Goal: Information Seeking & Learning: Check status

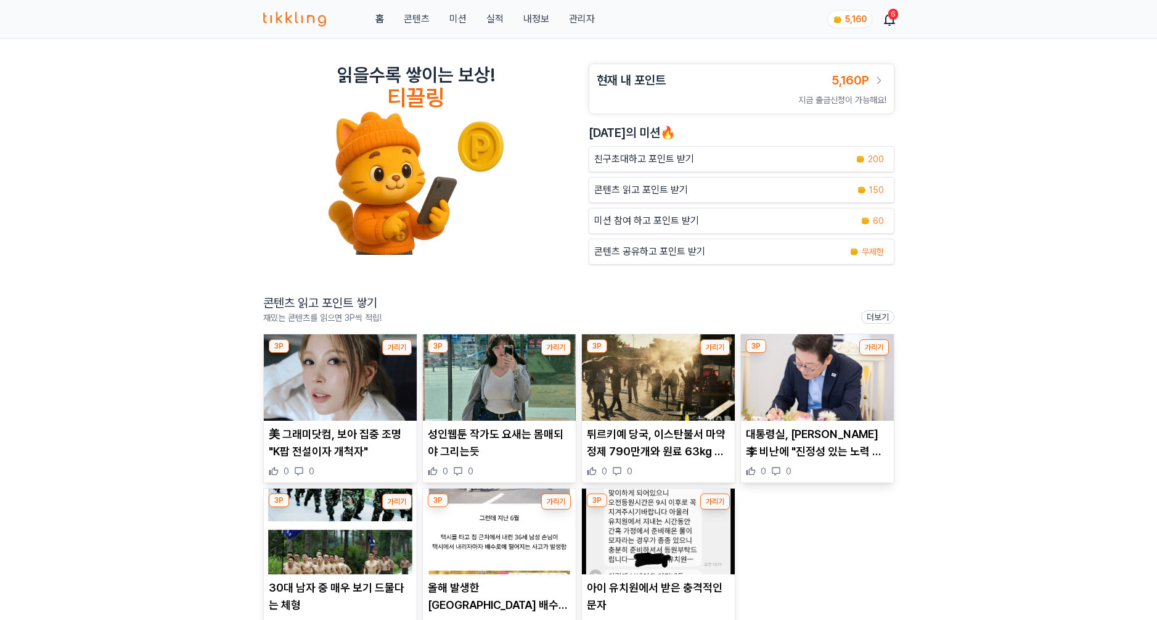
click at [522, 37] on div "홈 콘텐츠 미션 실적 내정보 관리자 5,160 6" at bounding box center [578, 19] width 631 height 38
click at [584, 12] on link "관리자" at bounding box center [582, 19] width 26 height 15
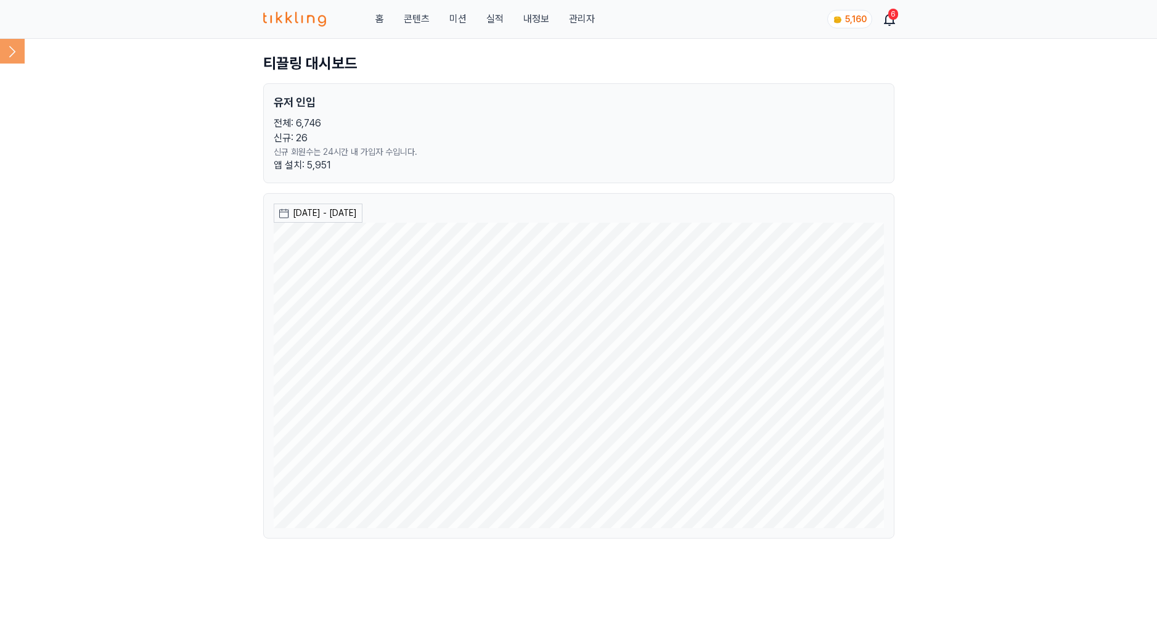
click at [6, 51] on icon at bounding box center [12, 51] width 25 height 25
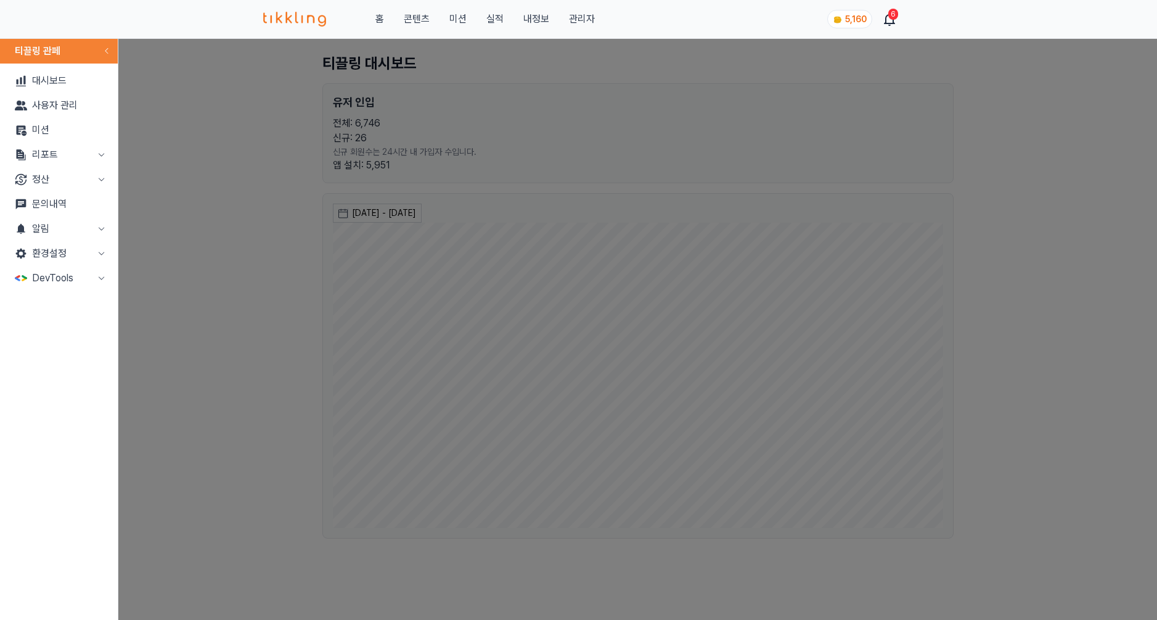
click at [75, 187] on button "정산" at bounding box center [59, 179] width 108 height 25
click at [79, 162] on button "리포트" at bounding box center [59, 154] width 108 height 25
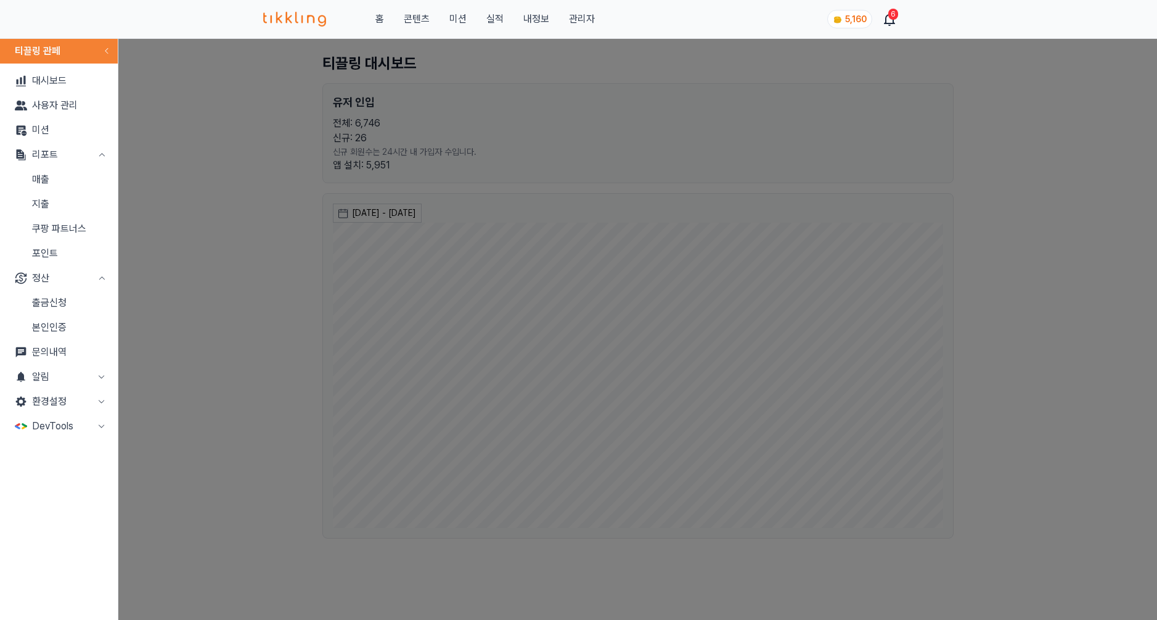
click at [80, 159] on button "리포트" at bounding box center [59, 154] width 108 height 25
click at [77, 164] on button "리포트" at bounding box center [59, 154] width 108 height 25
click at [65, 187] on link "매출" at bounding box center [59, 179] width 108 height 25
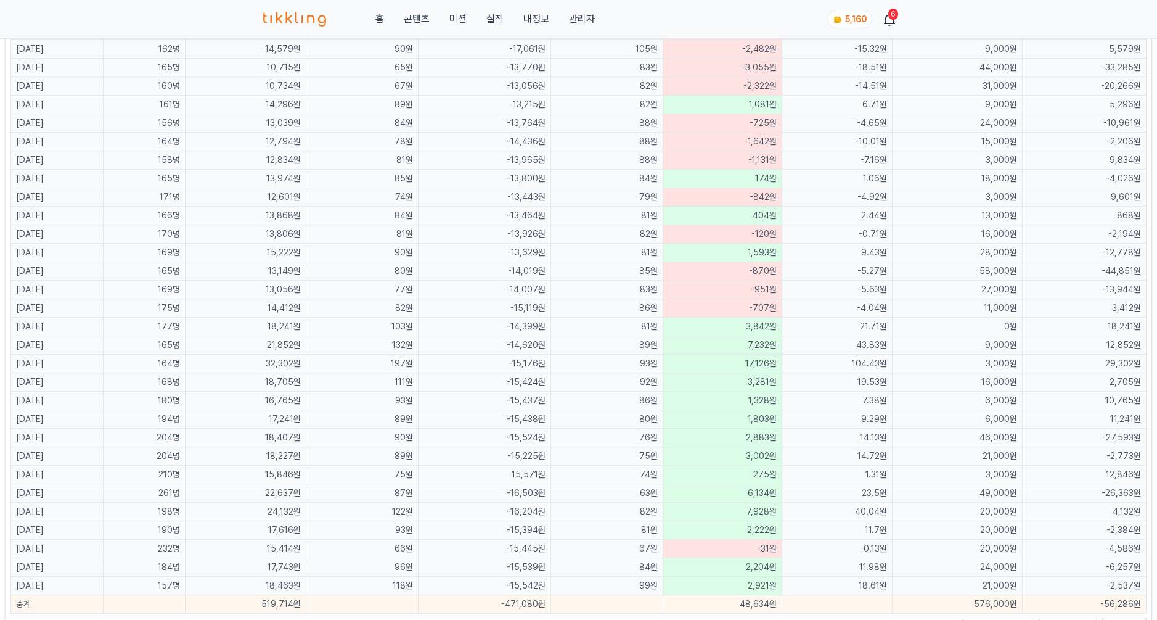
scroll to position [673, 0]
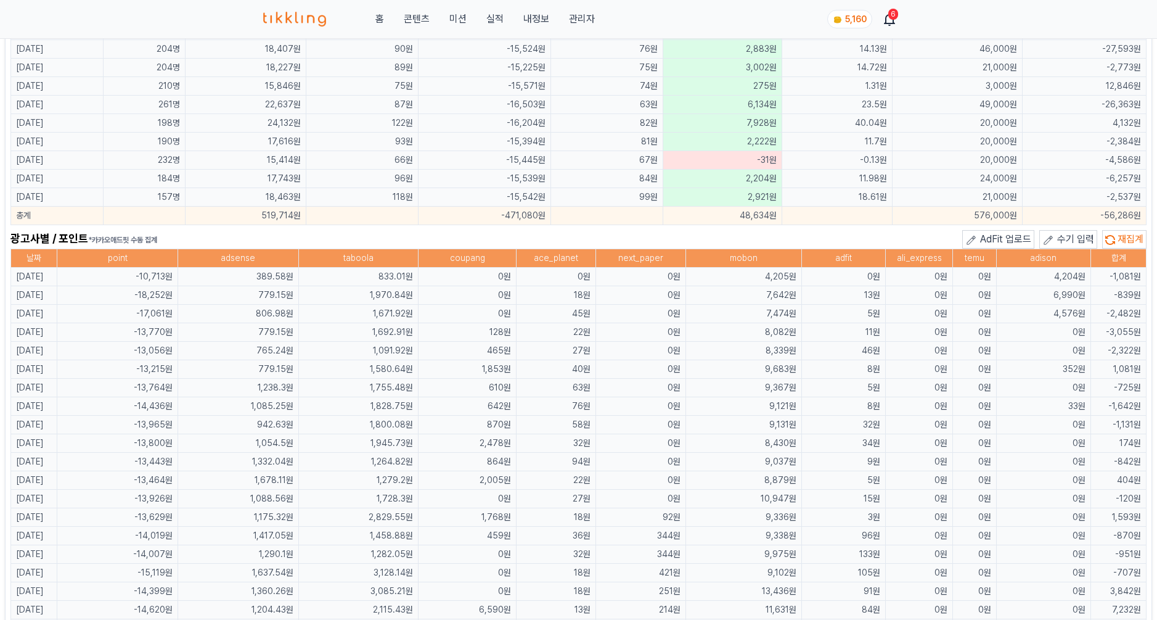
click at [761, 261] on th "mobon" at bounding box center [744, 258] width 116 height 18
click at [840, 342] on td "46원" at bounding box center [844, 351] width 84 height 18
click at [897, 314] on td "0원" at bounding box center [919, 314] width 67 height 18
click at [915, 307] on td "0원" at bounding box center [919, 314] width 67 height 18
click at [920, 301] on td "0원" at bounding box center [919, 295] width 67 height 18
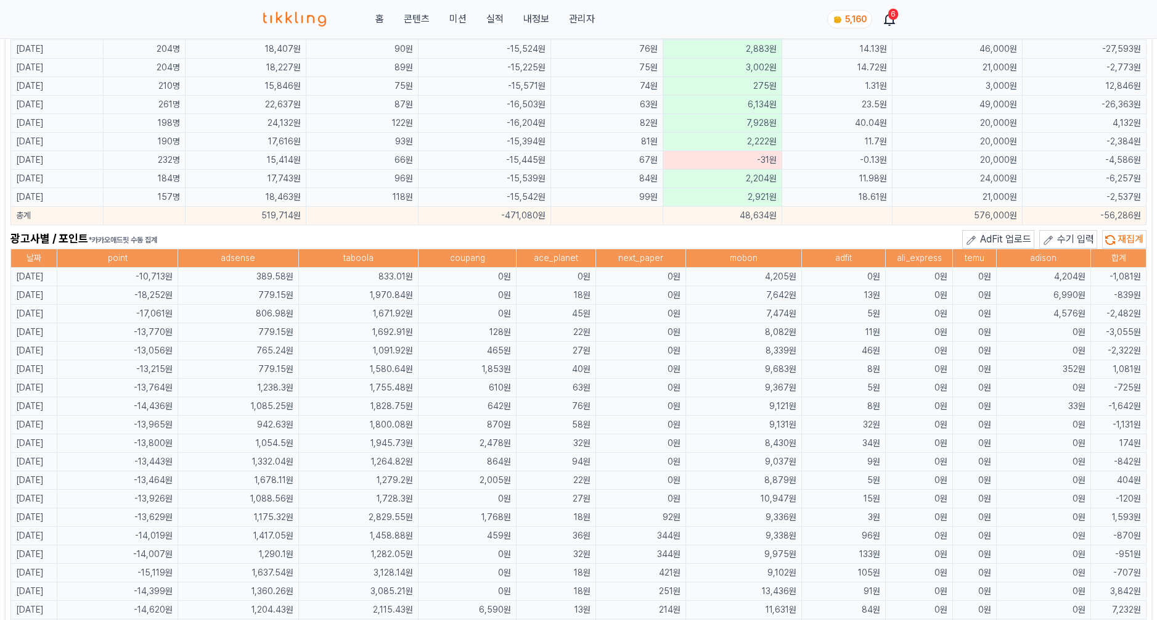
click at [922, 300] on td "0원" at bounding box center [919, 295] width 67 height 18
click at [1057, 309] on td "4,576원" at bounding box center [1043, 314] width 94 height 18
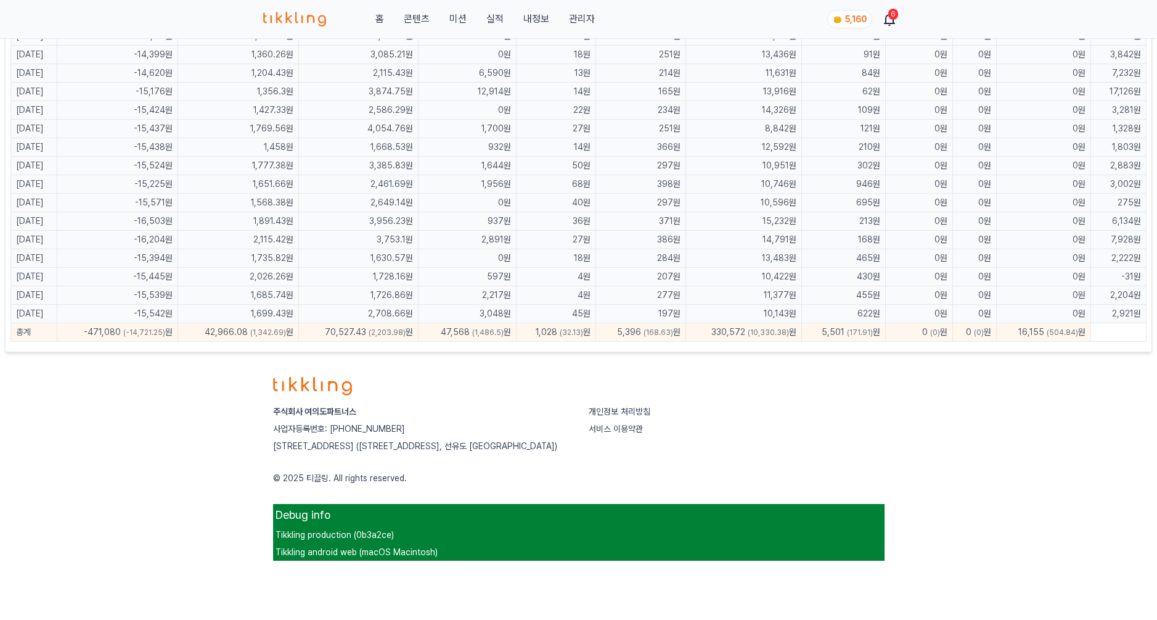
click at [777, 287] on td "11,377원" at bounding box center [744, 295] width 116 height 18
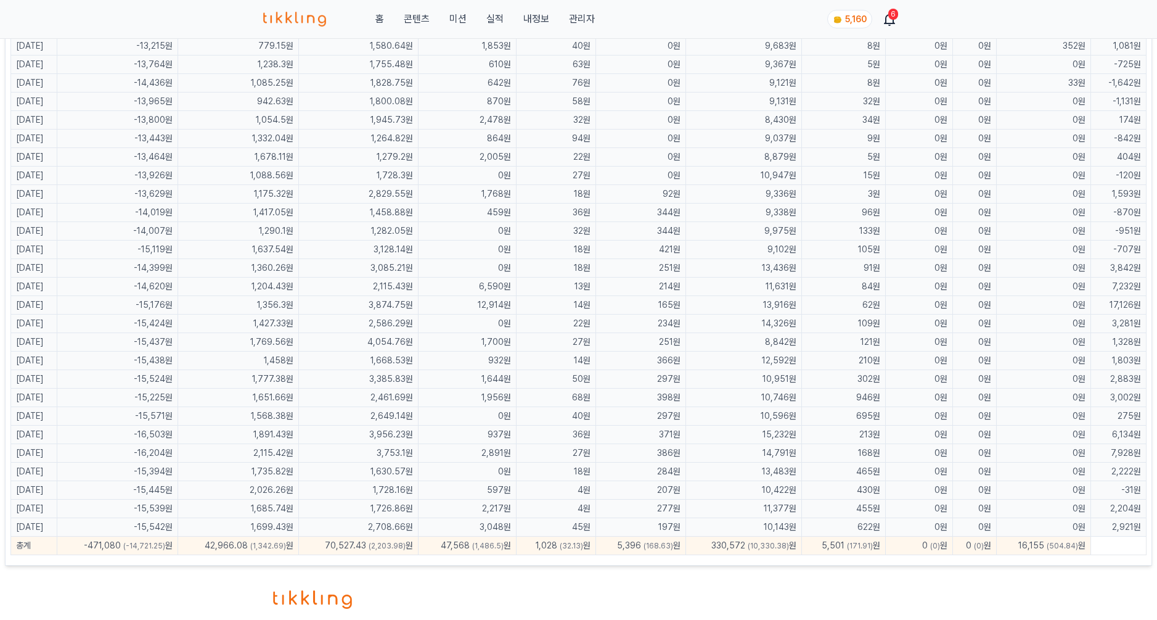
scroll to position [0, 0]
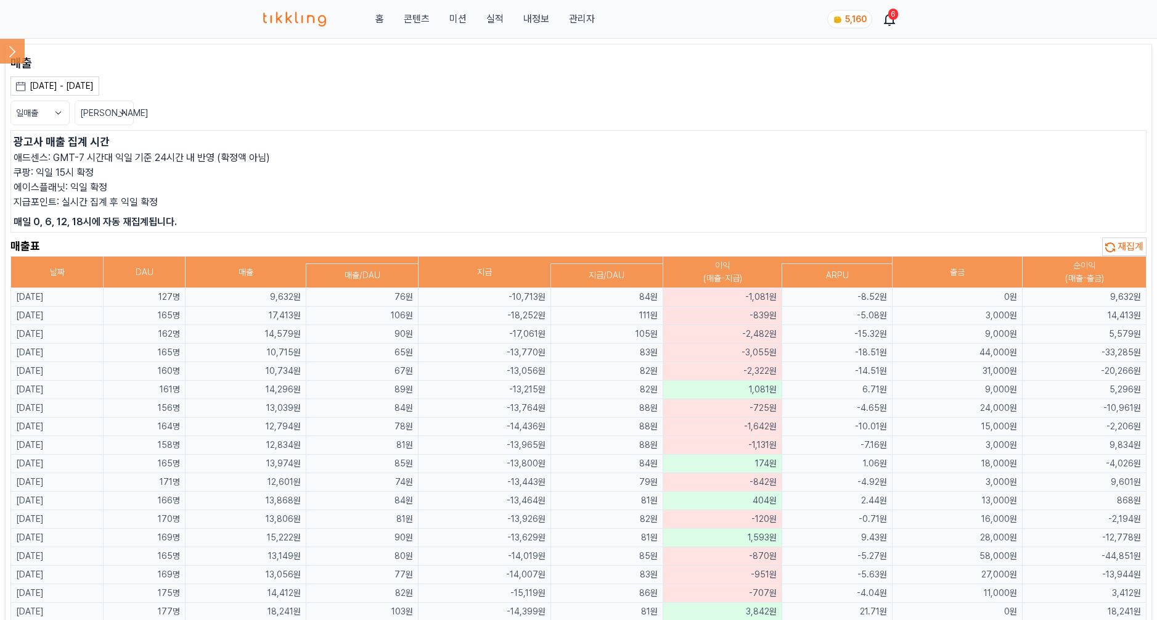
click at [706, 136] on p "광고사 매출 집계 시간" at bounding box center [579, 141] width 1130 height 17
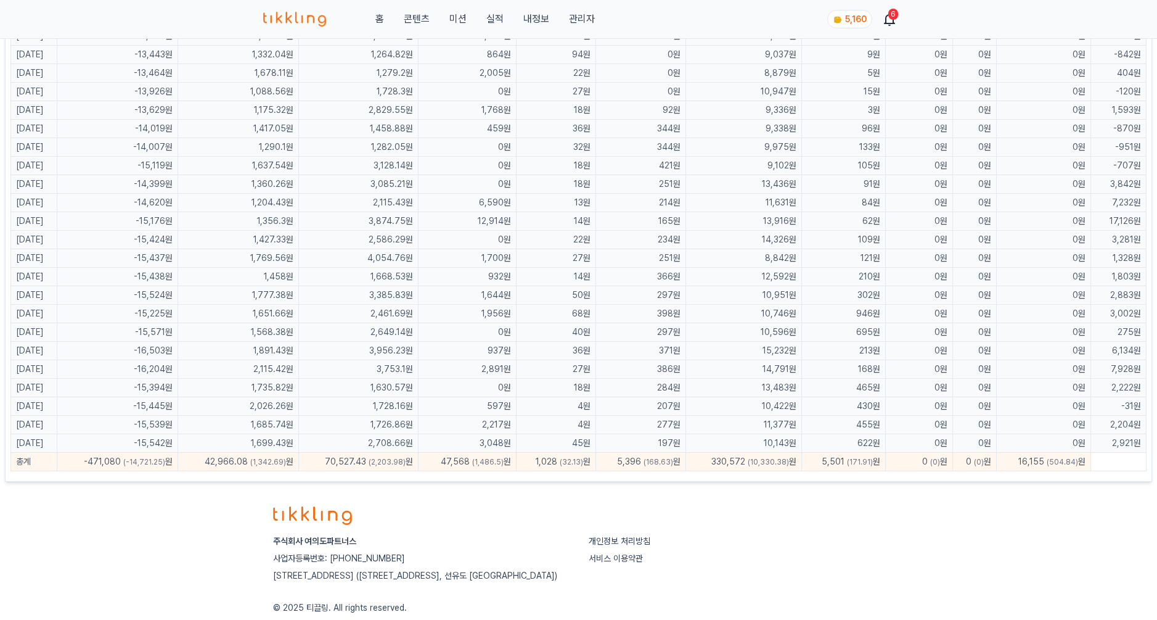
scroll to position [1210, 0]
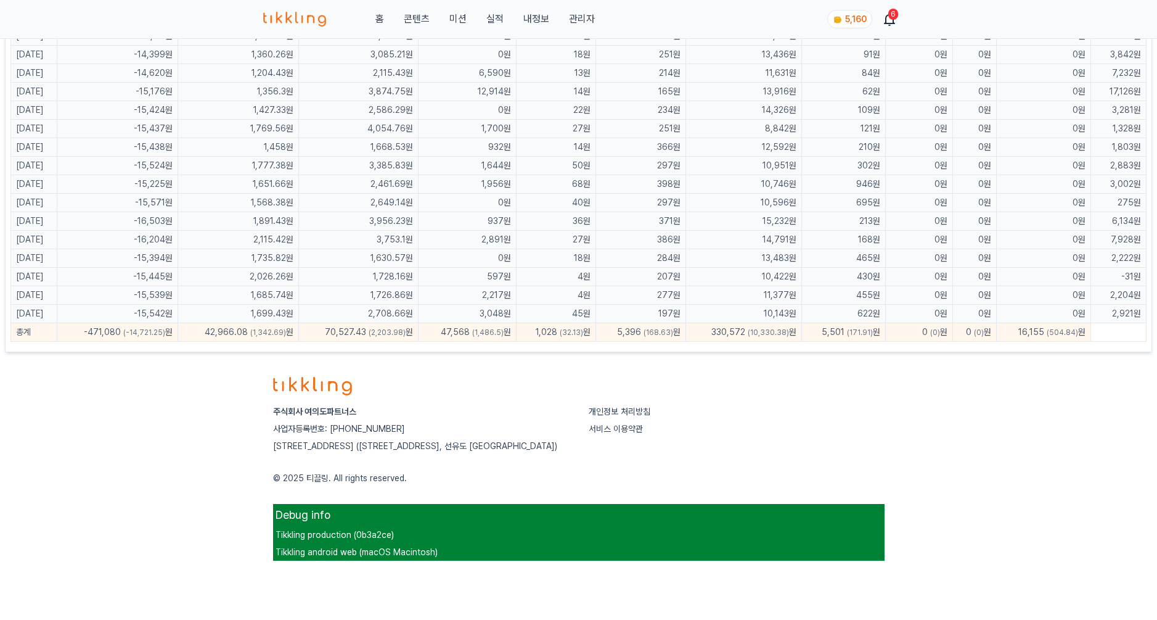
click at [502, 195] on td "0원" at bounding box center [467, 203] width 98 height 18
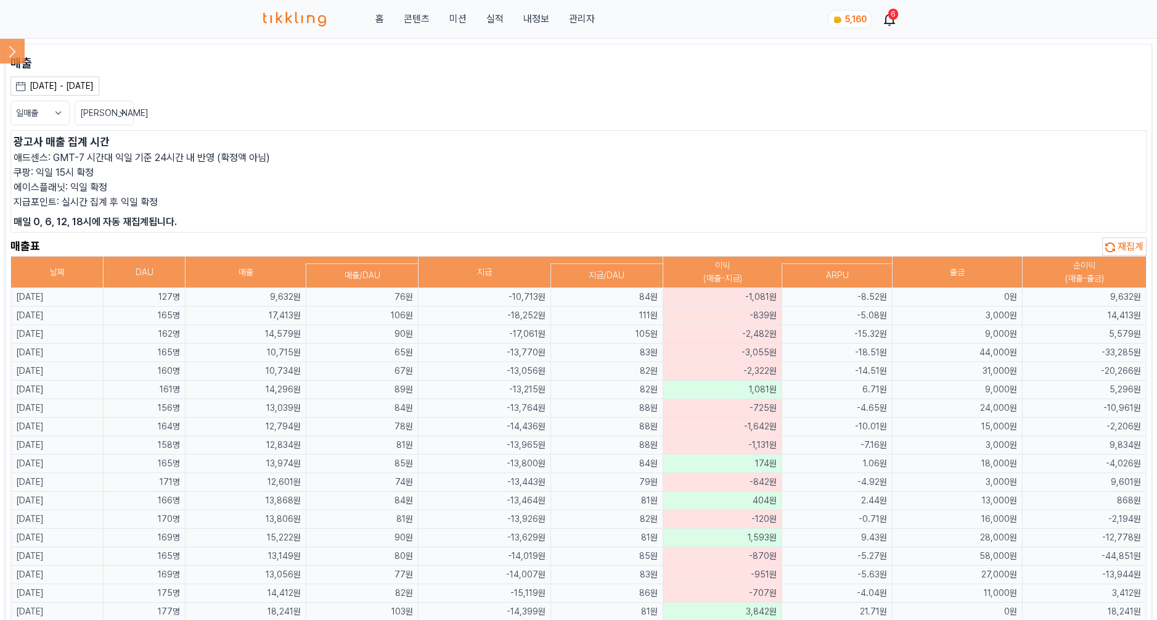
click at [526, 342] on td "-17,061원" at bounding box center [484, 334] width 133 height 18
click at [526, 341] on td "-17,061원" at bounding box center [484, 334] width 133 height 18
click at [599, 260] on th at bounding box center [607, 259] width 112 height 7
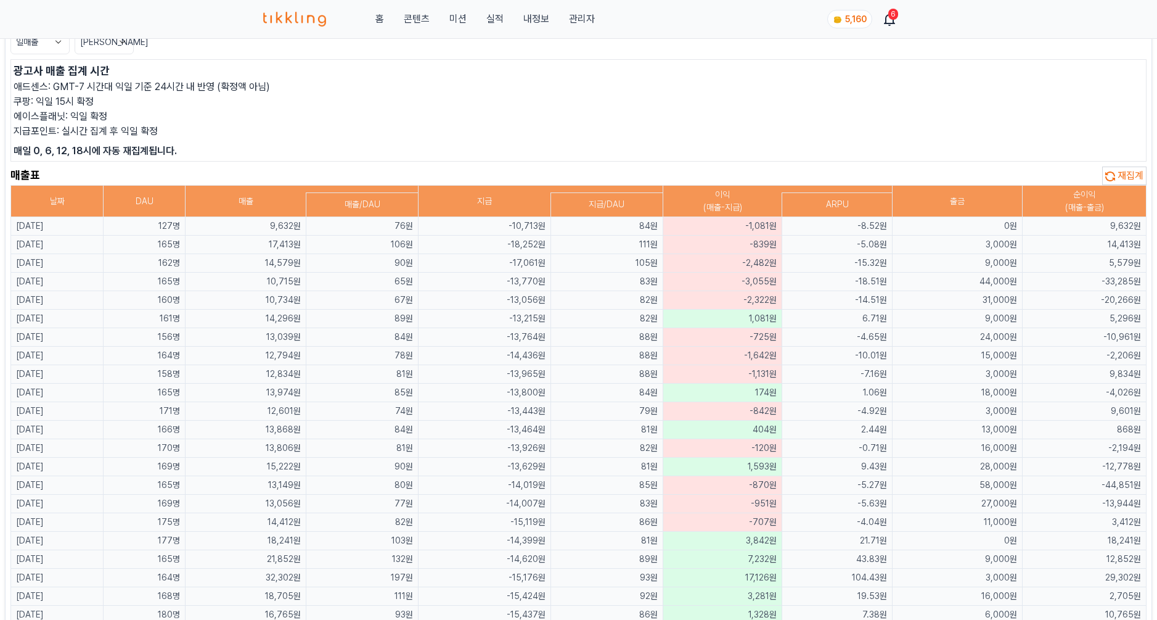
click at [605, 293] on td "82원" at bounding box center [607, 300] width 112 height 18
click at [454, 300] on td "-13,056원" at bounding box center [484, 300] width 133 height 18
click at [501, 285] on td "-13,770원" at bounding box center [484, 281] width 133 height 18
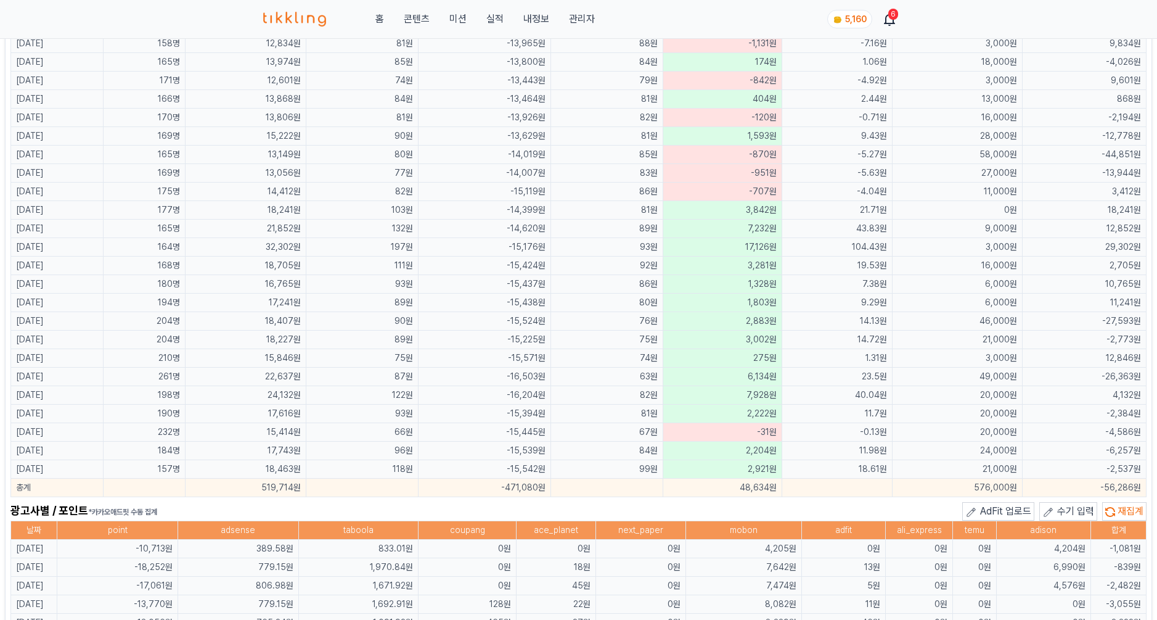
scroll to position [375, 0]
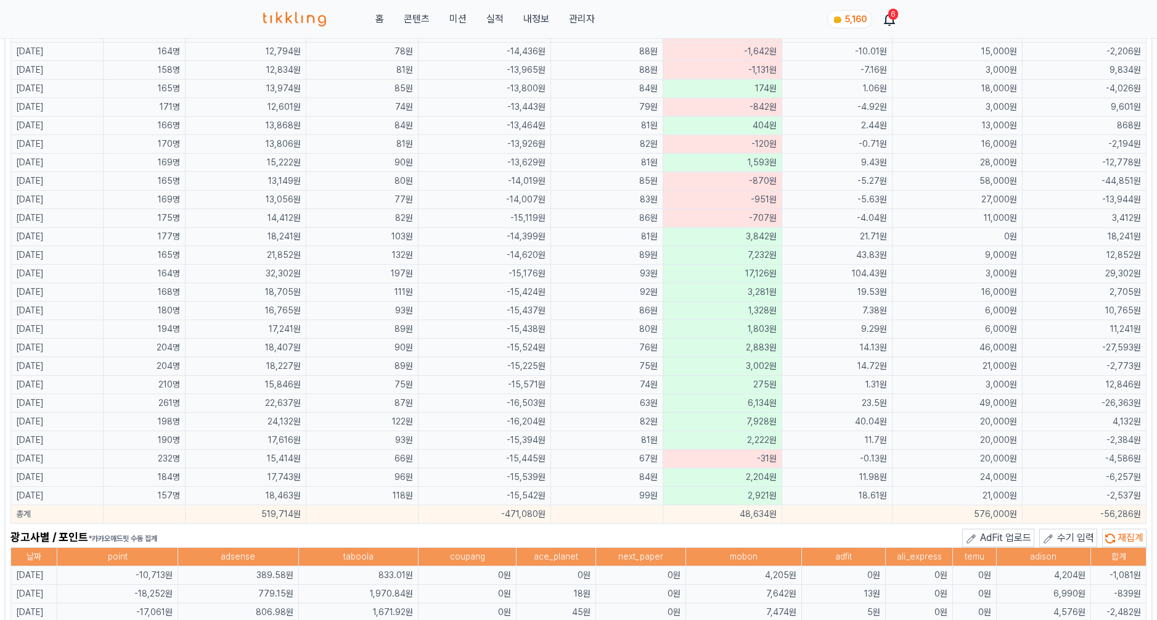
click at [601, 311] on td "86원" at bounding box center [607, 310] width 112 height 18
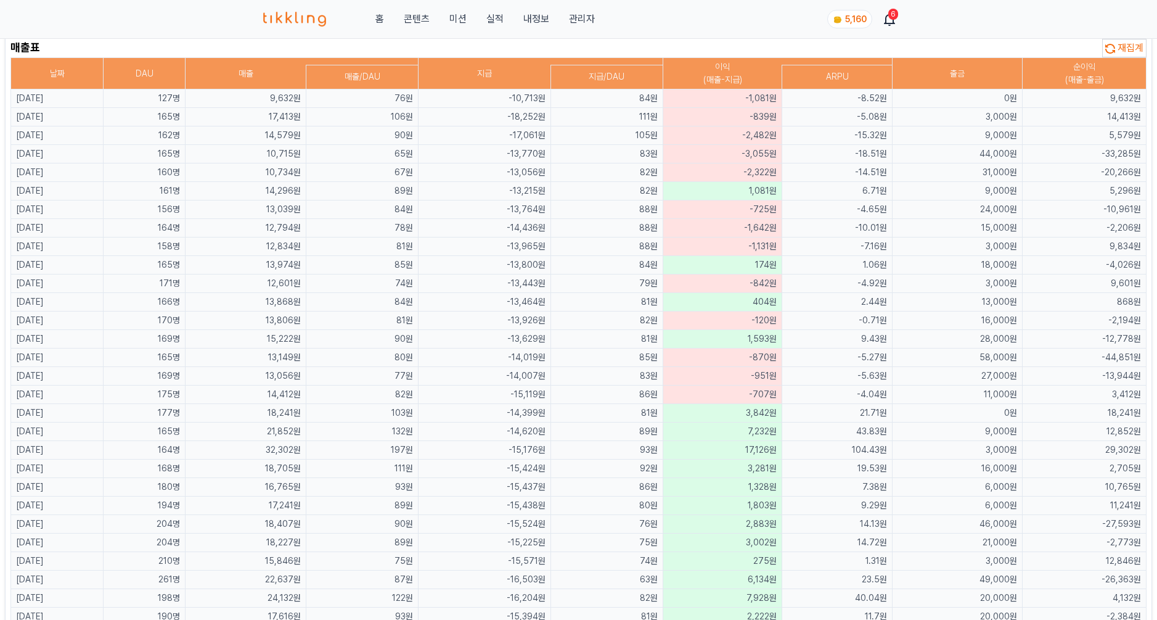
scroll to position [48, 0]
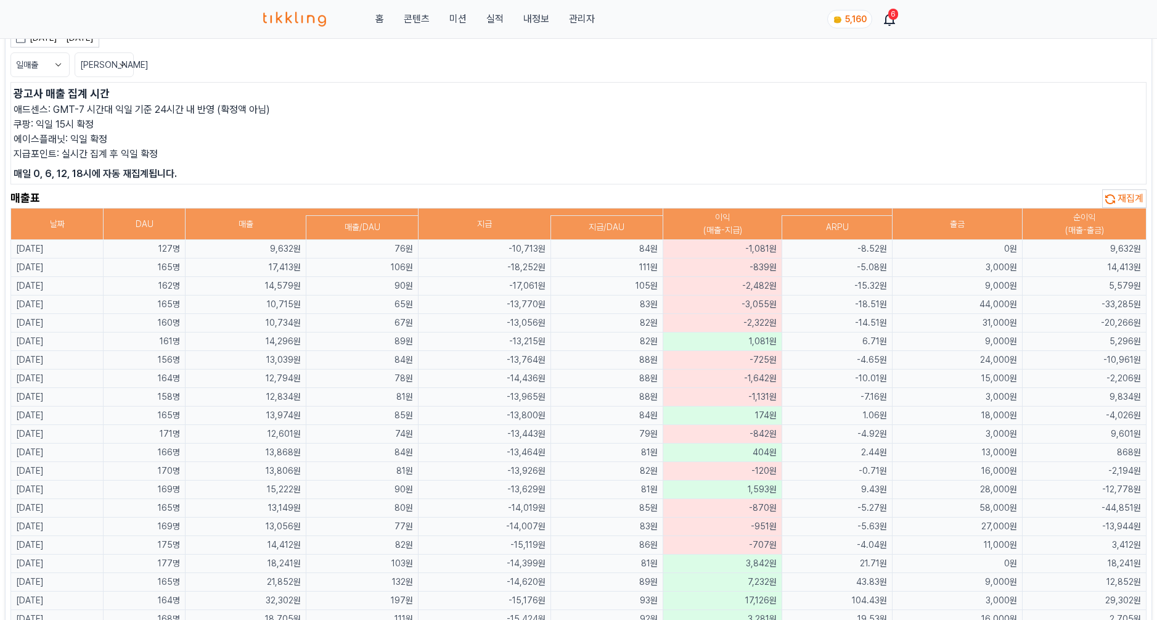
click at [825, 272] on td "-5.08원" at bounding box center [837, 267] width 110 height 18
click at [830, 271] on td "-5.08원" at bounding box center [837, 267] width 110 height 18
click at [580, 284] on td "105원" at bounding box center [607, 286] width 112 height 18
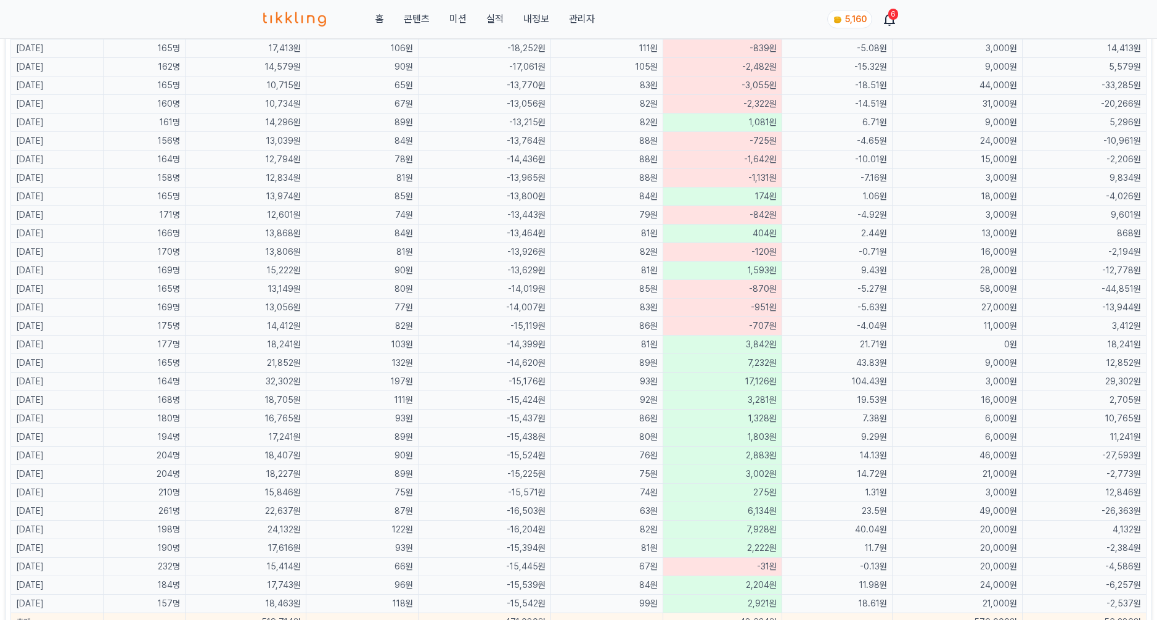
scroll to position [592, 0]
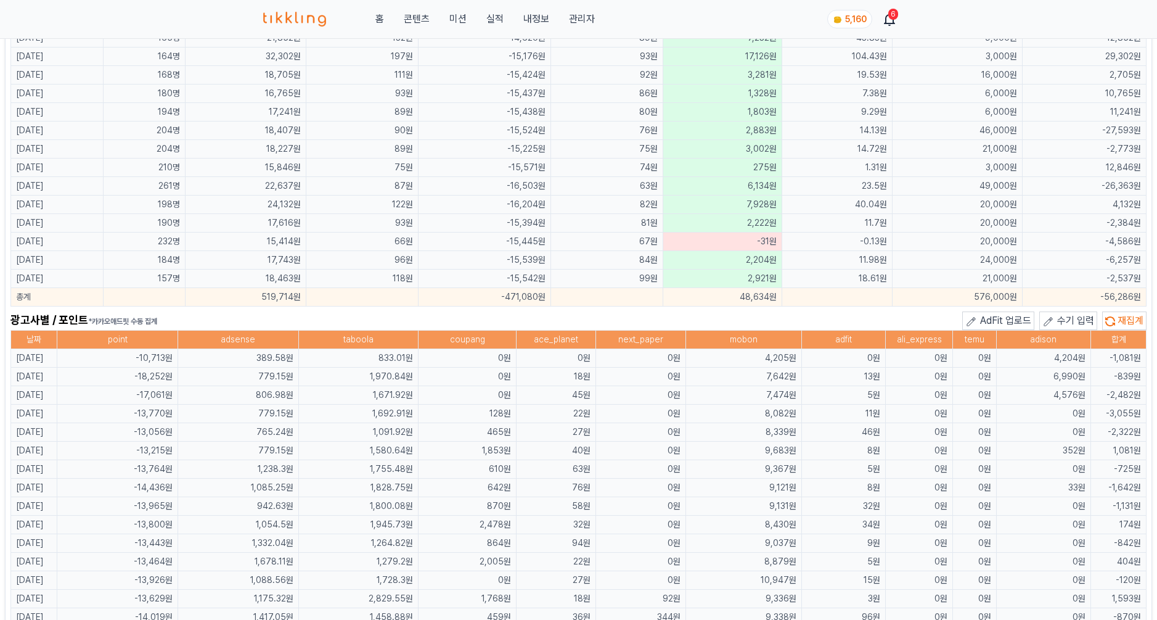
click at [942, 370] on td "0원" at bounding box center [919, 376] width 67 height 18
click at [480, 372] on td "0원" at bounding box center [467, 376] width 98 height 18
drag, startPoint x: 510, startPoint y: 377, endPoint x: 521, endPoint y: 375, distance: 11.2
click at [516, 375] on td "0원" at bounding box center [467, 376] width 98 height 18
click at [554, 372] on td "18원" at bounding box center [557, 376] width 80 height 18
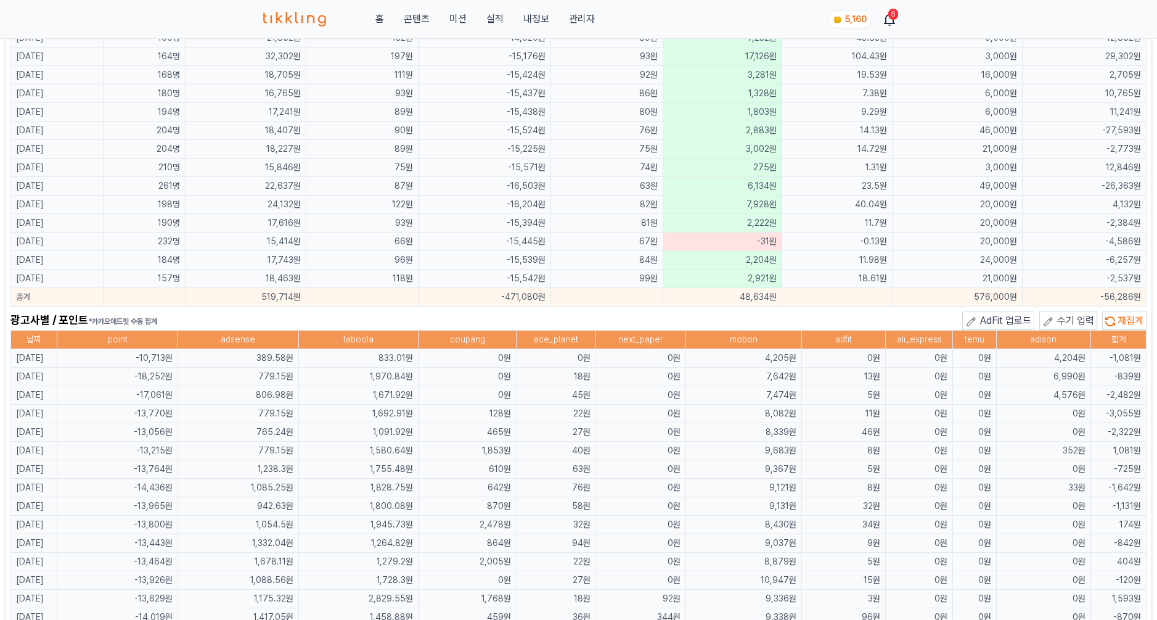
click at [561, 369] on td "18원" at bounding box center [557, 376] width 80 height 18
click at [418, 420] on td "1,692.91원" at bounding box center [358, 413] width 120 height 18
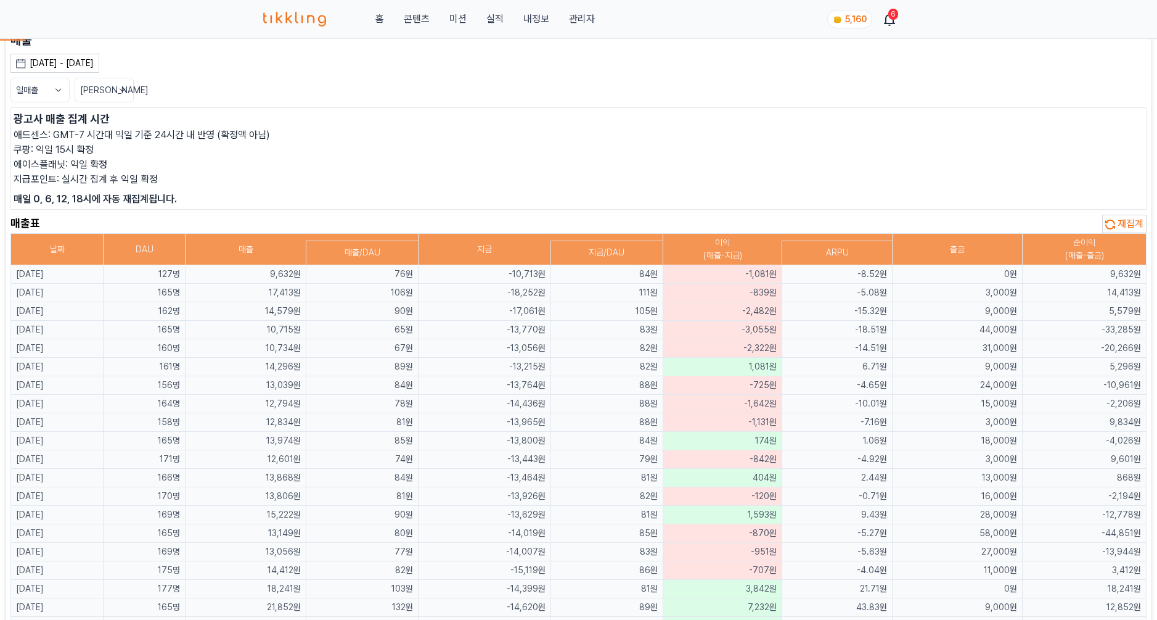
scroll to position [0, 0]
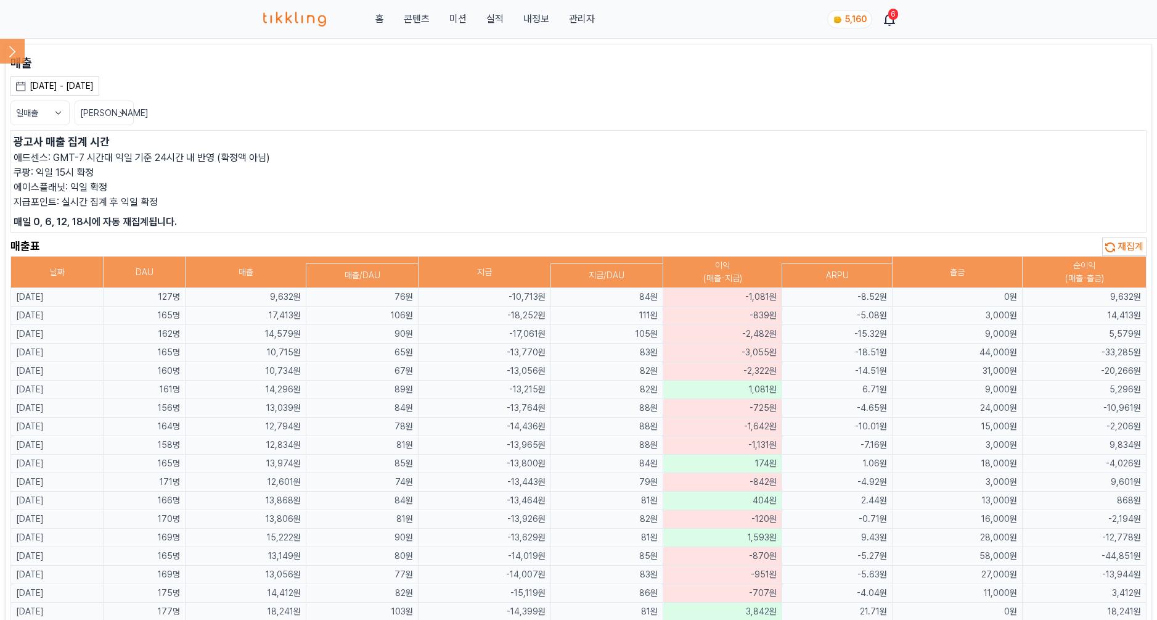
click at [410, 390] on td "89원" at bounding box center [362, 389] width 112 height 18
click at [289, 394] on td "14,296원" at bounding box center [246, 389] width 121 height 18
click at [247, 351] on td "10,715원" at bounding box center [246, 352] width 121 height 18
drag, startPoint x: 197, startPoint y: 329, endPoint x: 270, endPoint y: 329, distance: 72.7
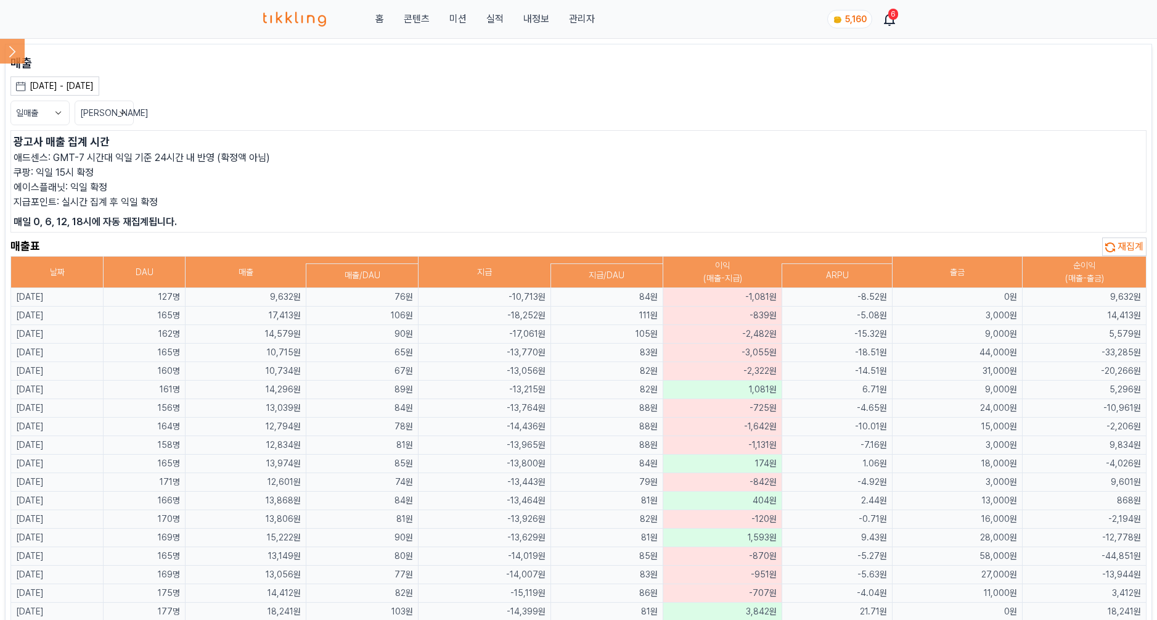
click at [270, 329] on tr "[DATE] 162명 14,579원 90원 -17,061원 105원 -2,482원 -15.32원 9,000원 5,579원" at bounding box center [579, 334] width 1136 height 18
click at [270, 329] on td "14,579원" at bounding box center [246, 334] width 121 height 18
click at [306, 342] on td "14,579원" at bounding box center [246, 334] width 121 height 18
